Goal: Find specific page/section: Find specific page/section

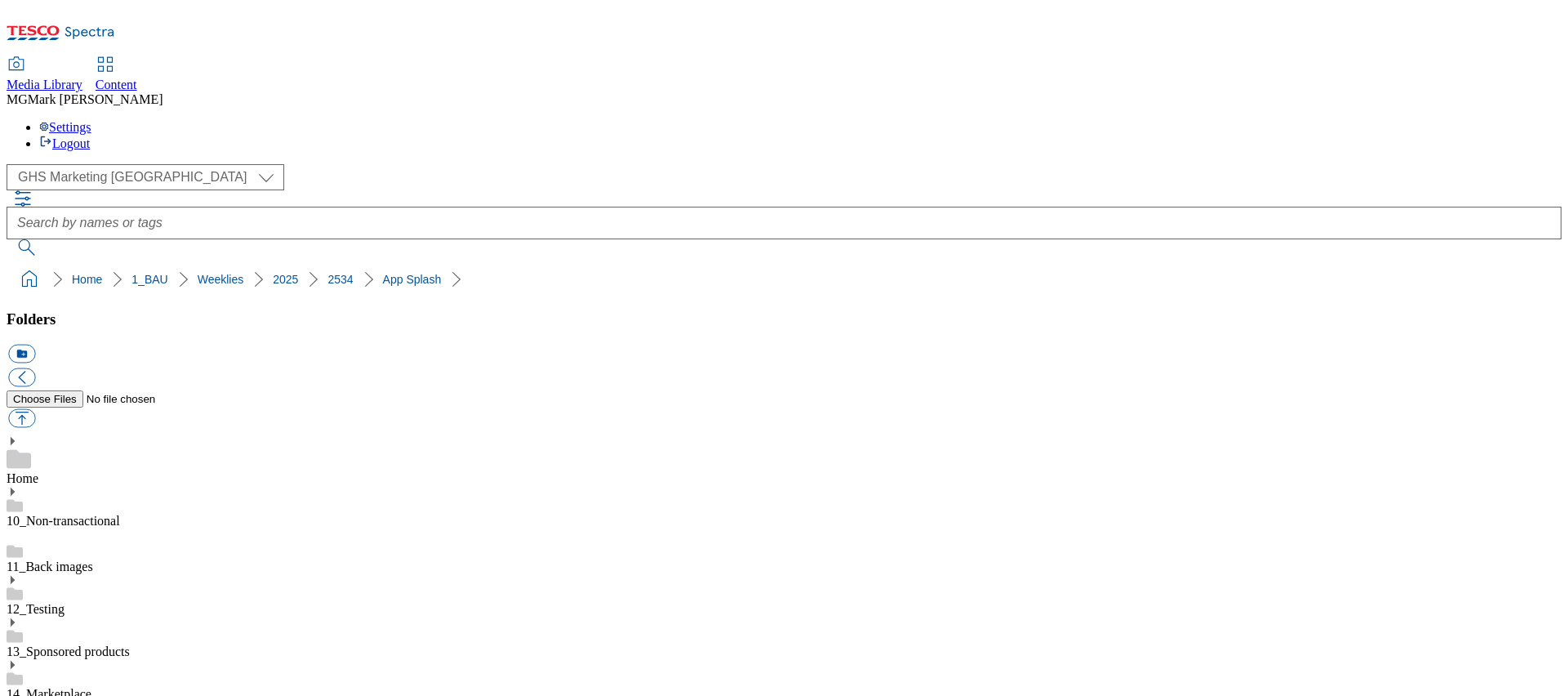
select select "flare-ghs-mktg"
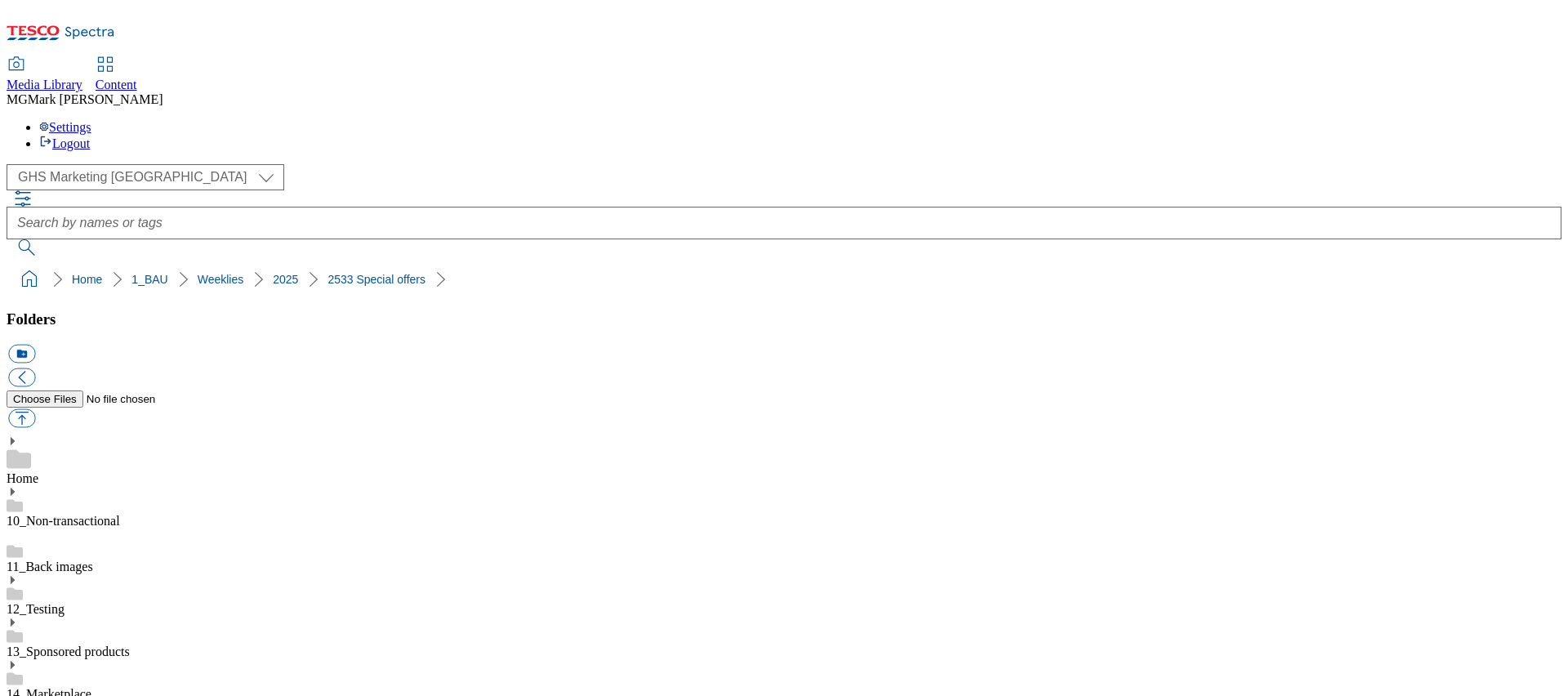
click at [327, 273] on link "2533" at bounding box center [340, 280] width 25 height 13
click at [273, 273] on link "2025" at bounding box center [285, 280] width 25 height 13
click at [128, 264] on ol "Home 1_BAU Weeklies 2025" at bounding box center [789, 280] width 1545 height 31
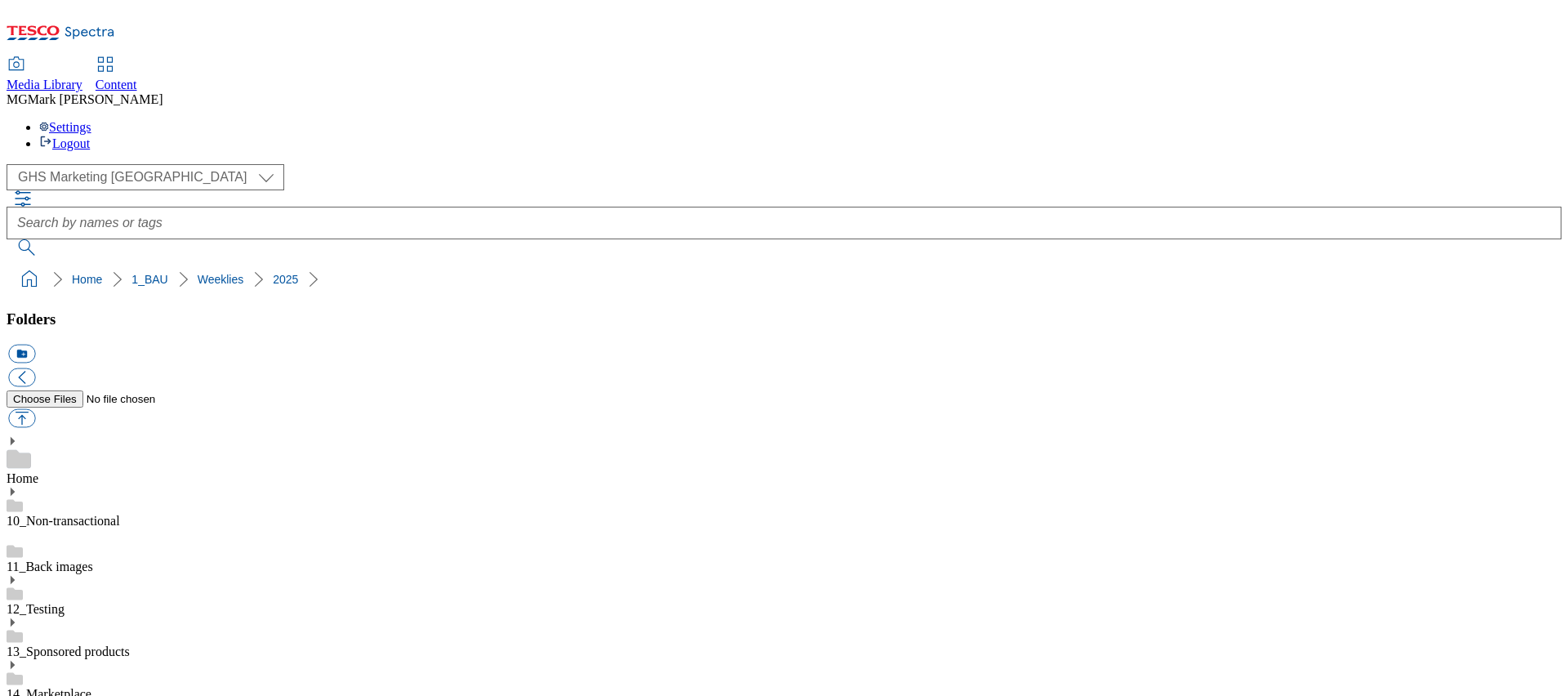
click at [137, 77] on span "Content" at bounding box center [116, 84] width 42 height 14
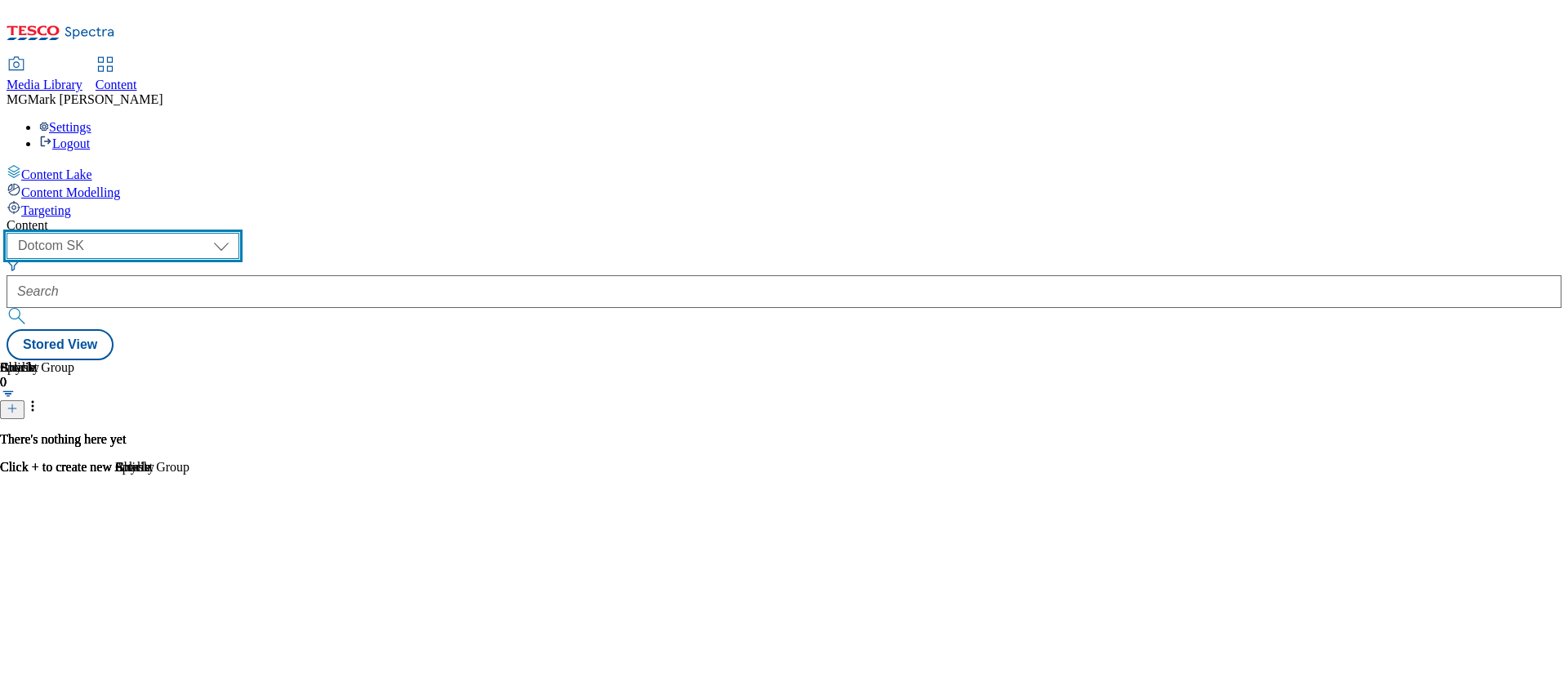
click at [239, 233] on select "Dotcom CZ Dotcom SK ghs-roi ghs-uk Phones UK" at bounding box center [123, 246] width 233 height 26
select select "ghs-uk"
click at [212, 233] on select "Dotcom CZ Dotcom SK ghs-roi ghs-uk Phones UK" at bounding box center [123, 246] width 233 height 26
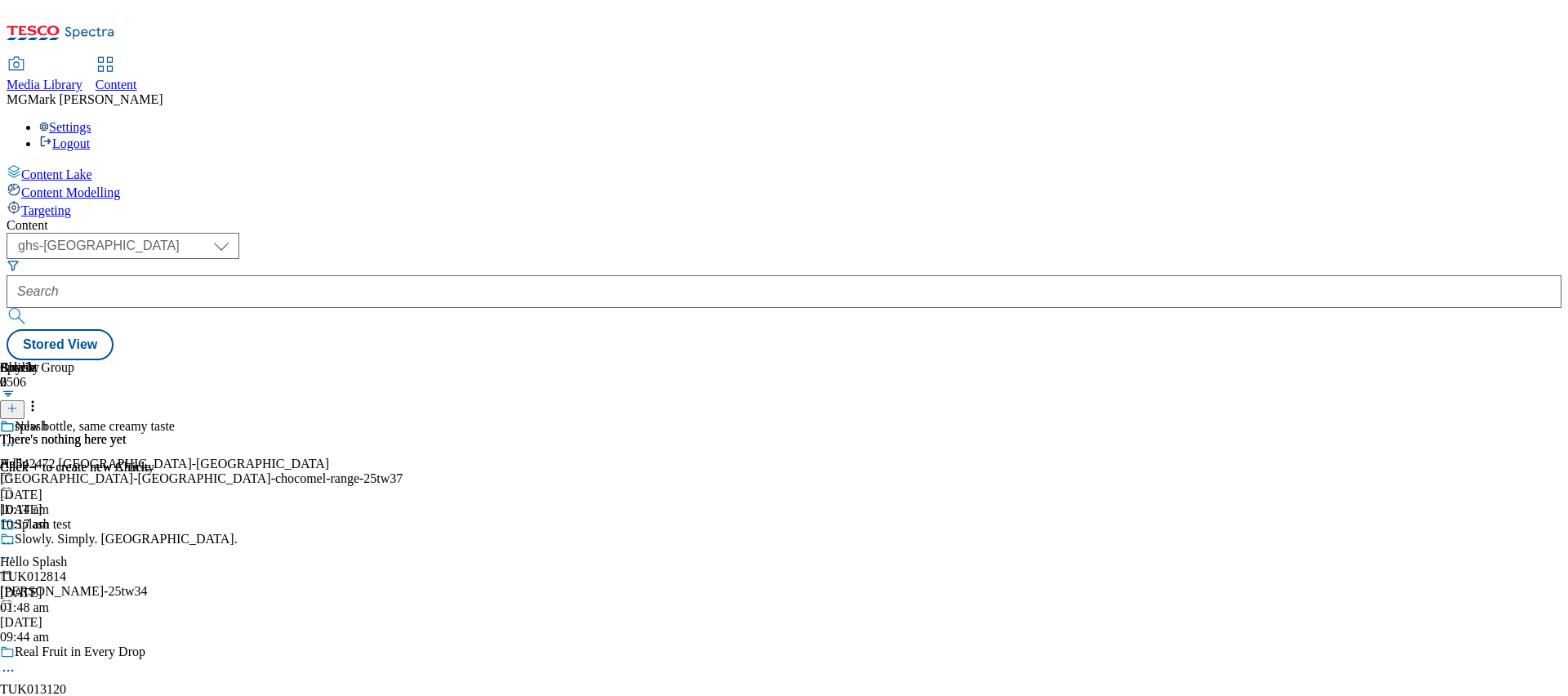
click at [82, 77] on span "Media Library" at bounding box center [44, 84] width 76 height 14
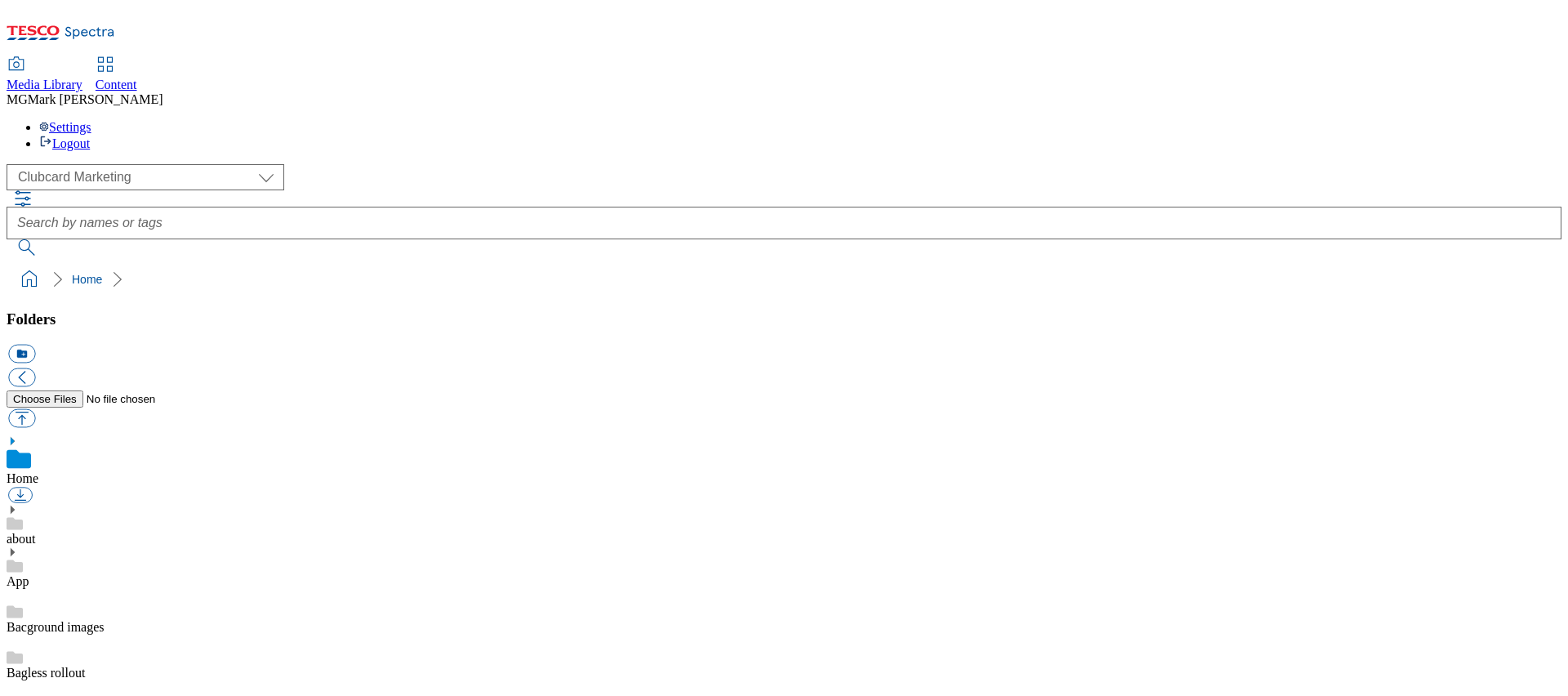
scroll to position [1, 0]
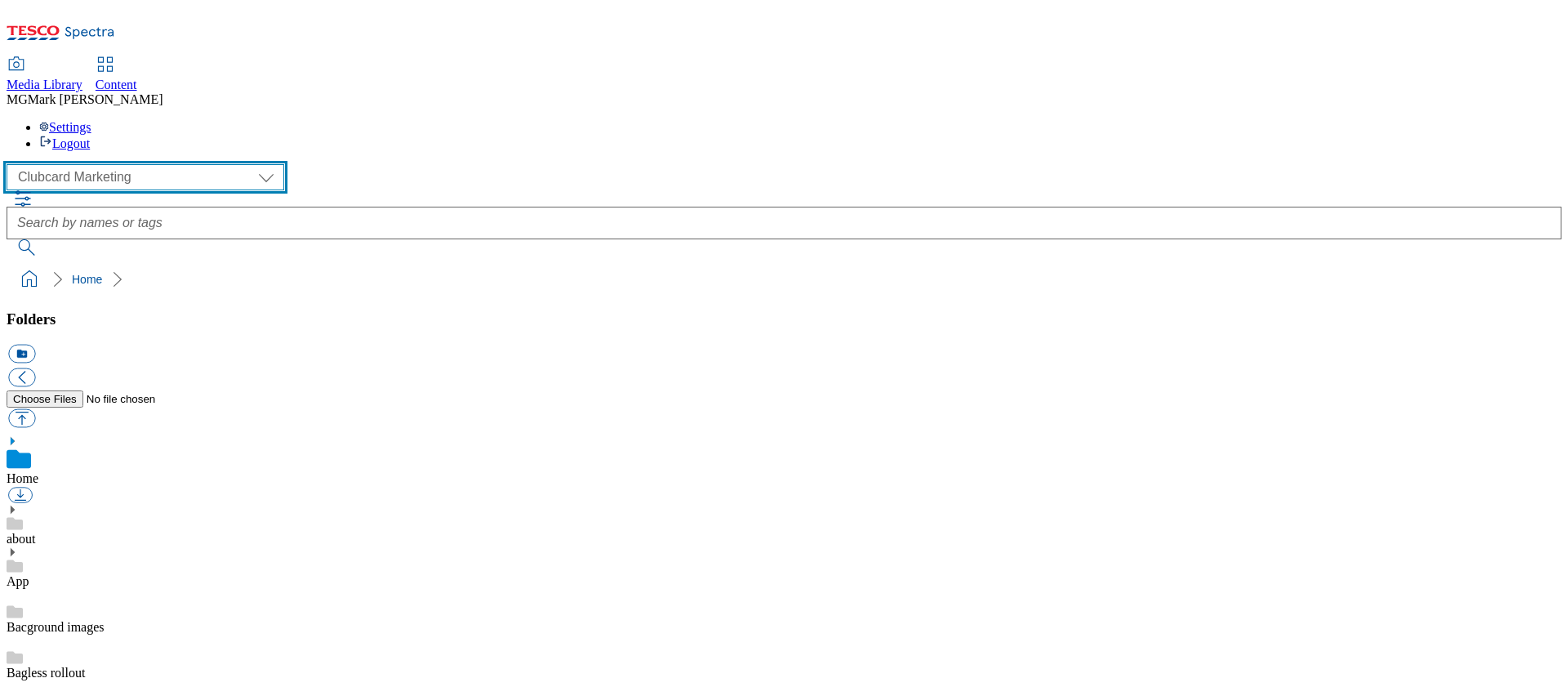
click at [140, 165] on select "Clubcard Marketing Dotcom UK FnF Stores GHS Marketing UK GHS Product UK GHS ROI…" at bounding box center [146, 178] width 278 height 26
select select "flare-ghs-mktg"
click at [12, 165] on select "Clubcard Marketing Dotcom UK FnF Stores GHS Marketing UK GHS Product UK GHS ROI…" at bounding box center [146, 178] width 278 height 26
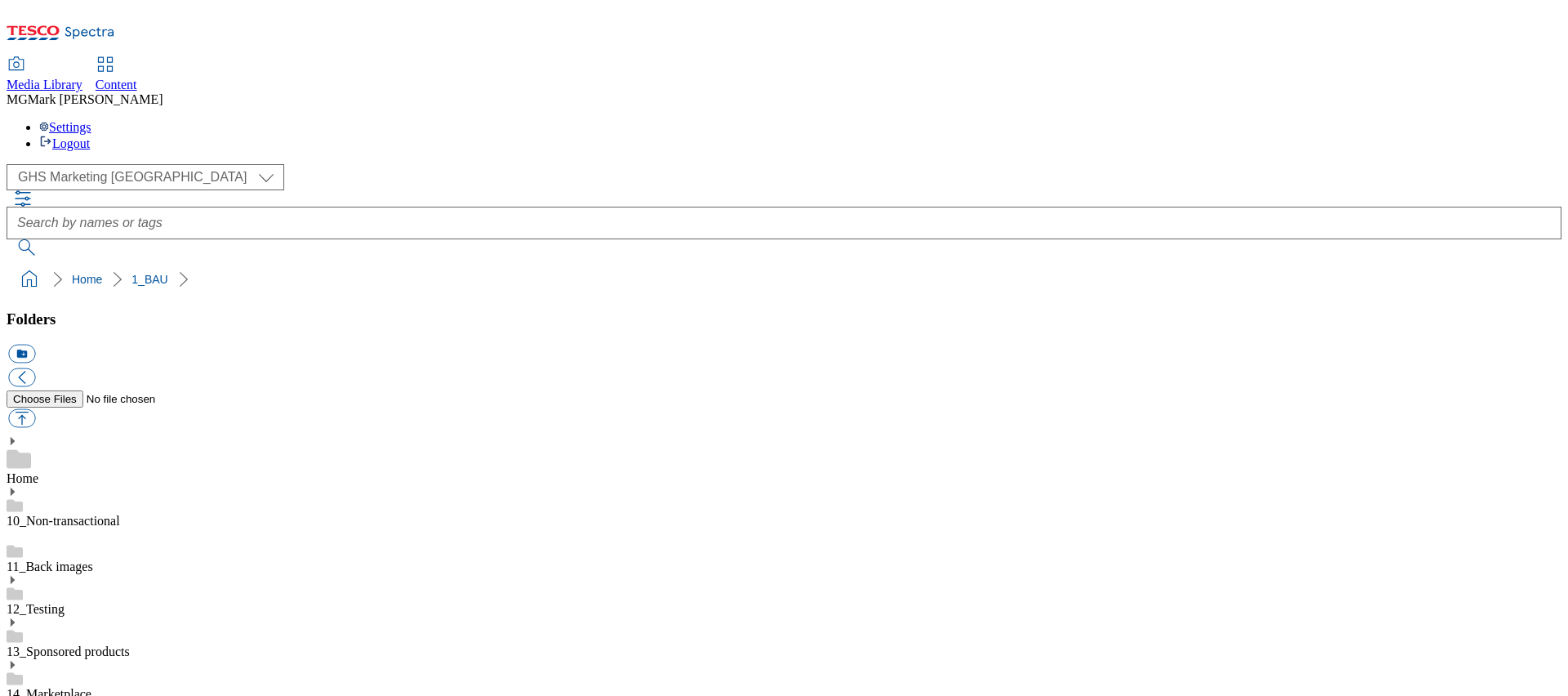
scroll to position [875, 0]
